Goal: Information Seeking & Learning: Learn about a topic

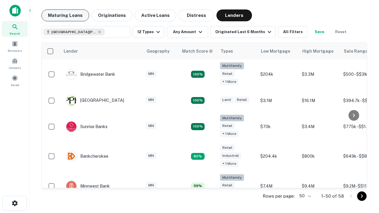
click at [65, 15] on button "Maturing Loans" at bounding box center [65, 15] width 48 height 12
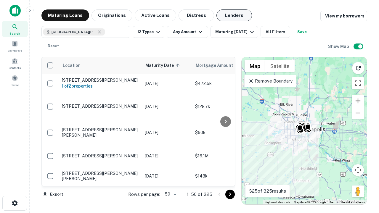
click at [234, 15] on button "Lenders" at bounding box center [235, 15] width 36 height 12
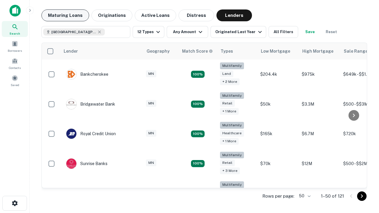
click at [65, 15] on button "Maturing Loans" at bounding box center [65, 15] width 48 height 12
